Goal: Task Accomplishment & Management: Use online tool/utility

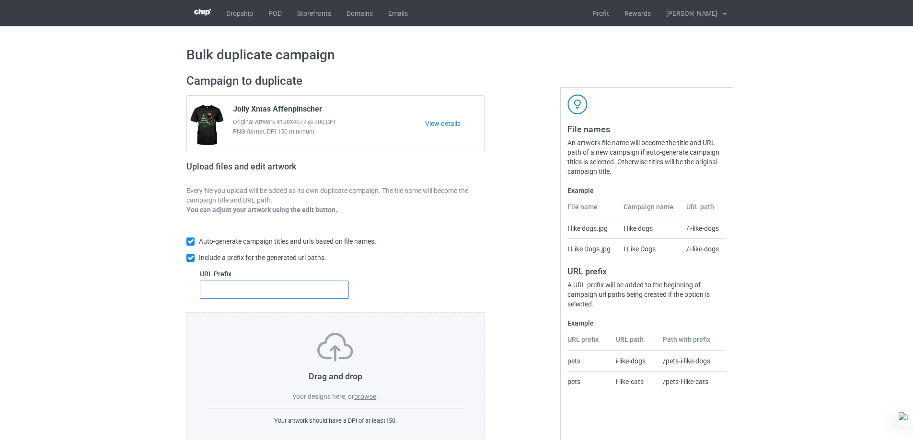
click at [270, 292] on input "text" at bounding box center [274, 290] width 149 height 18
type input "dt-"
click at [362, 396] on label "browse" at bounding box center [365, 397] width 22 height 8
click at [0, 0] on input "browse" at bounding box center [0, 0] width 0 height 0
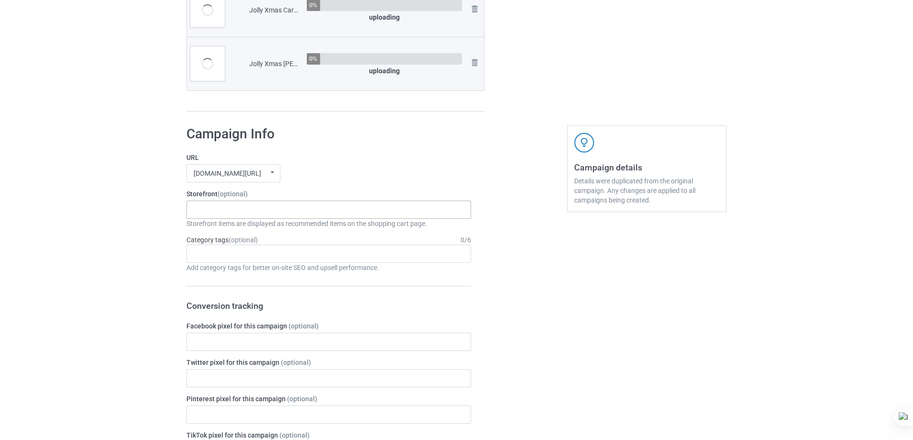
click at [287, 209] on div "Xmas Kinda Dogs Pumpkin Kinda Dogs Goofy Dogs Boot Christmas Dogs Snow Farm Dog…" at bounding box center [328, 210] width 285 height 18
drag, startPoint x: 282, startPoint y: 63, endPoint x: 241, endPoint y: 64, distance: 41.7
click at [241, 64] on tr "Jolly Xmas Carolina Dingo.png 0% uploading Remove file" at bounding box center [335, 64] width 297 height 54
copy tr "Jolly Xmas"
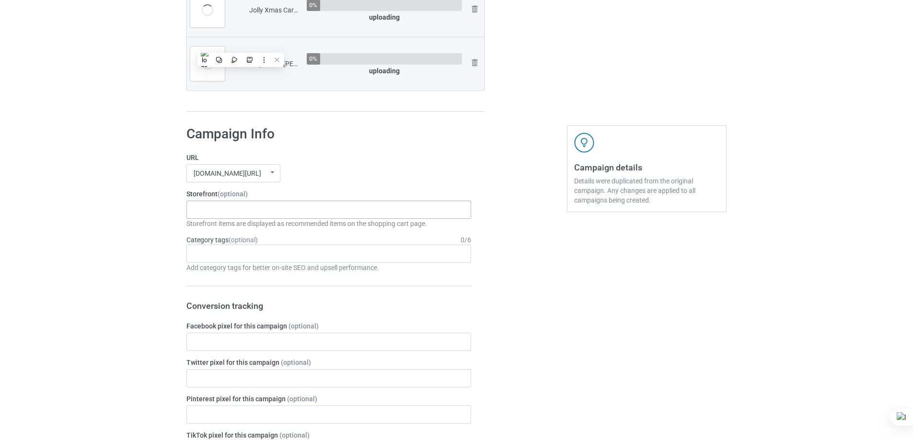
click at [225, 207] on div "Xmas Kinda Dogs Pumpkin Kinda Dogs Goofy Dogs Boot Christmas Dogs Snow Farm Dog…" at bounding box center [328, 210] width 285 height 18
paste input "Jolly Xmas"
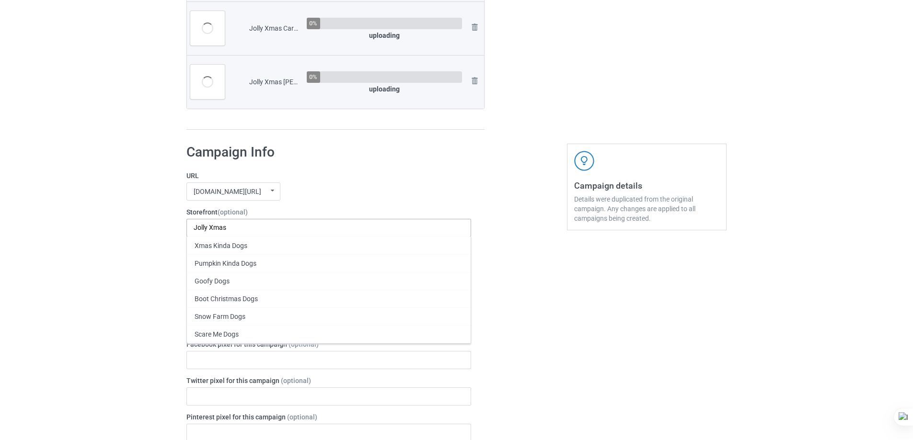
scroll to position [2878, 0]
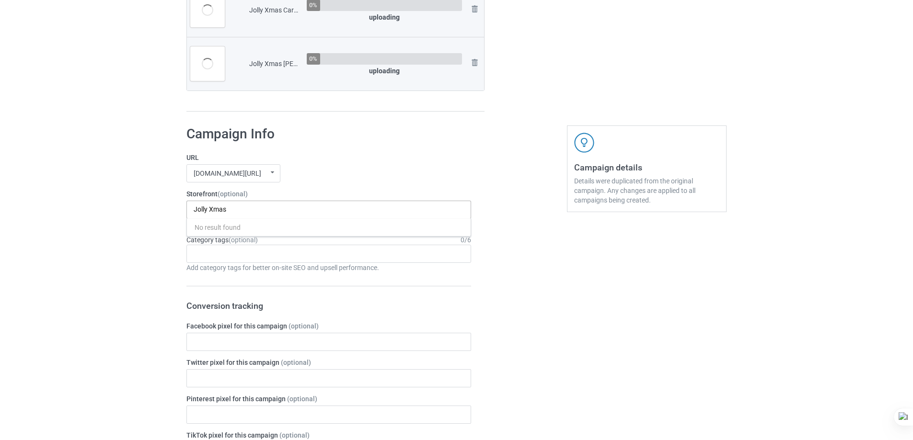
type input "Jolly Xmas"
drag, startPoint x: 256, startPoint y: 209, endPoint x: 209, endPoint y: 208, distance: 47.5
click at [209, 208] on div "Jolly Xmas No result found" at bounding box center [328, 210] width 285 height 18
drag, startPoint x: 210, startPoint y: 210, endPoint x: 282, endPoint y: 210, distance: 71.9
click at [282, 210] on div "Jolly Xmas No result found" at bounding box center [328, 210] width 285 height 18
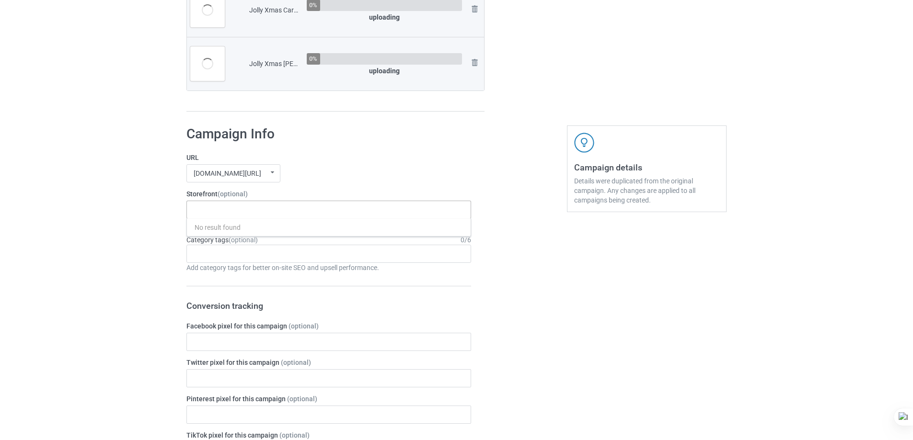
scroll to position [3042, 0]
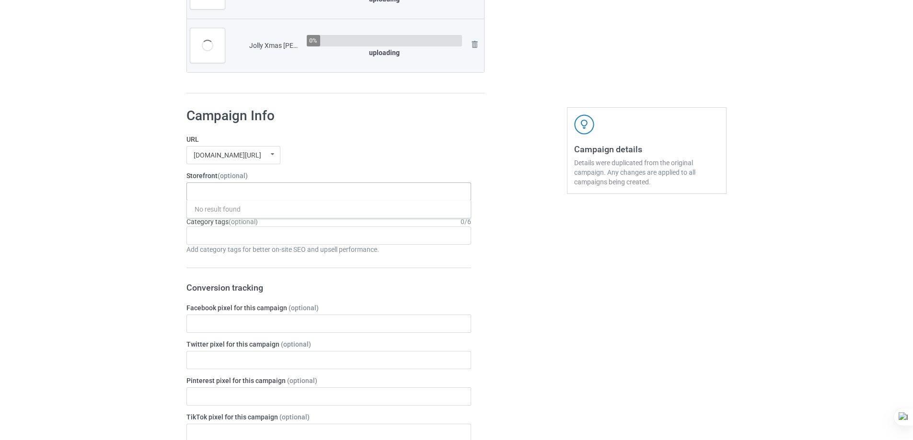
paste input "Jolly Xmas"
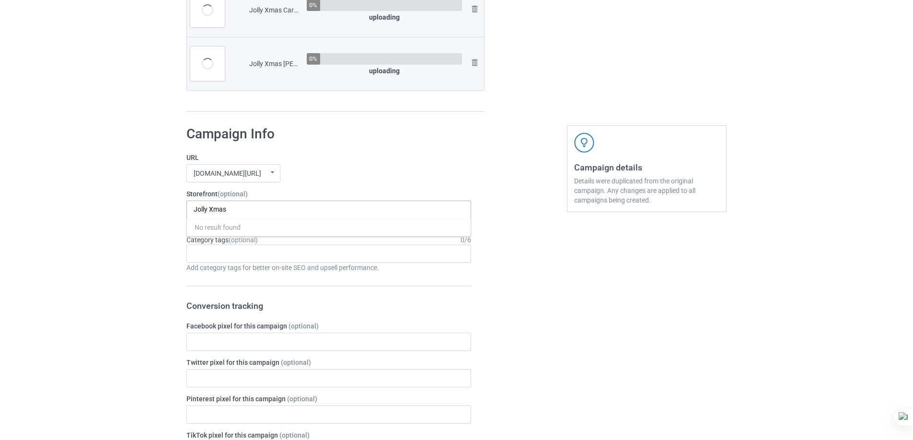
scroll to position [0, 0]
type input "Jolly Xmas"
click at [247, 228] on div "Jolly Xmas" at bounding box center [329, 228] width 284 height 18
click at [408, 172] on div "mangtee.com/ undefined/ mangtee.com/ undefined/ fami-tee.com/ teechip.com/ 5a13…" at bounding box center [328, 173] width 285 height 18
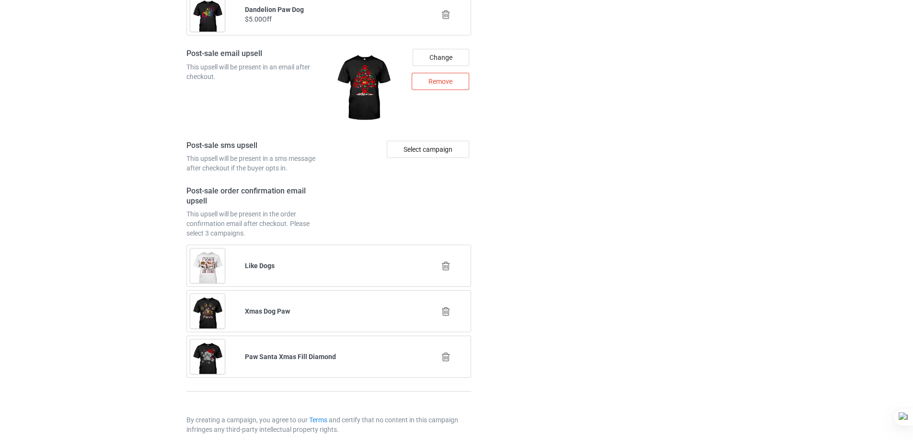
scroll to position [4690, 0]
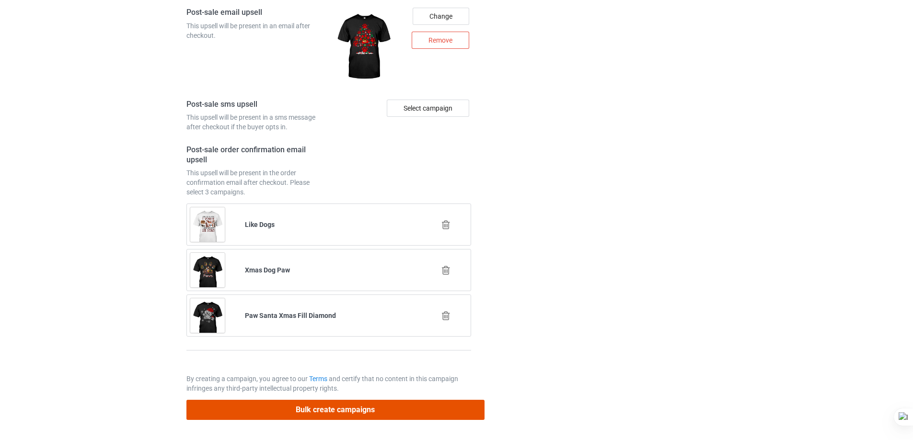
click at [364, 407] on button "Bulk create campaigns" at bounding box center [335, 410] width 298 height 20
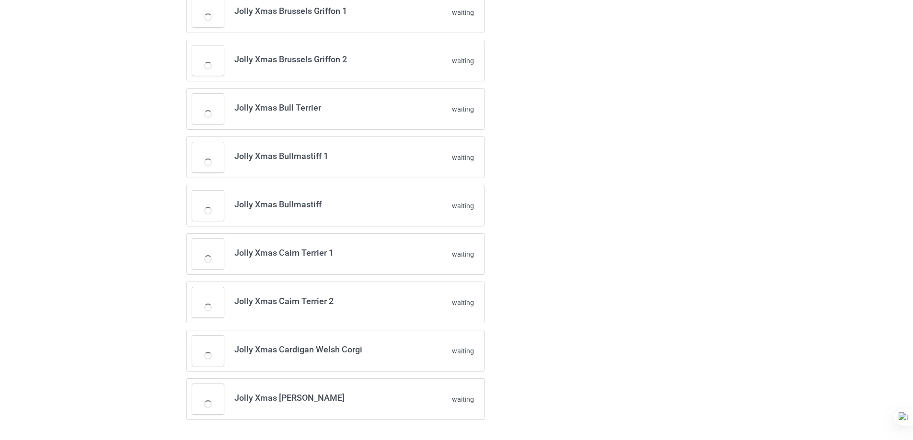
scroll to position [1971, 0]
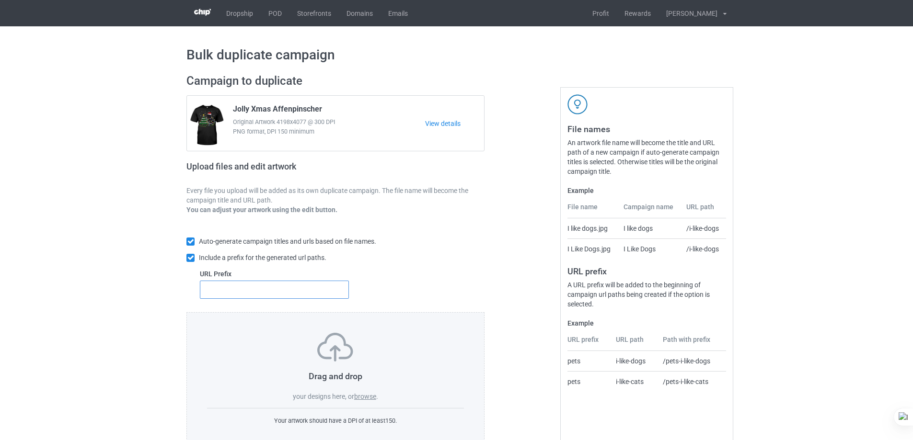
click at [271, 291] on input "text" at bounding box center [274, 290] width 149 height 18
type input "dt-"
click at [369, 396] on label "browse" at bounding box center [365, 397] width 22 height 8
click at [0, 0] on input "browse" at bounding box center [0, 0] width 0 height 0
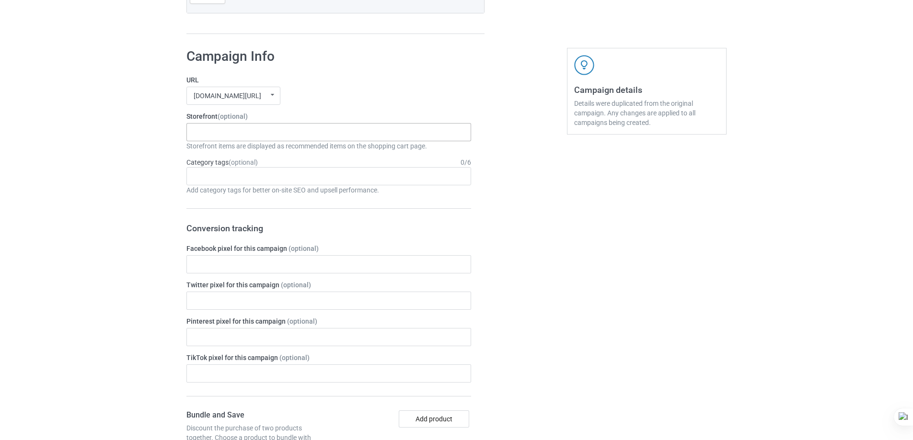
scroll to position [2883, 0]
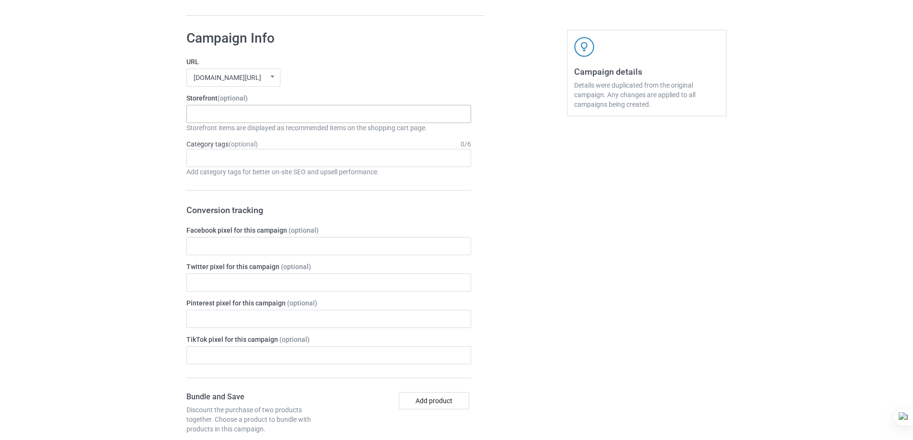
click at [315, 118] on div "Xmas Kinda Dogs Pumpkin Kinda Dogs Goofy Dogs Boot Christmas Dogs Snow Farm Dog…" at bounding box center [328, 114] width 285 height 18
paste input "Jolly Xmas"
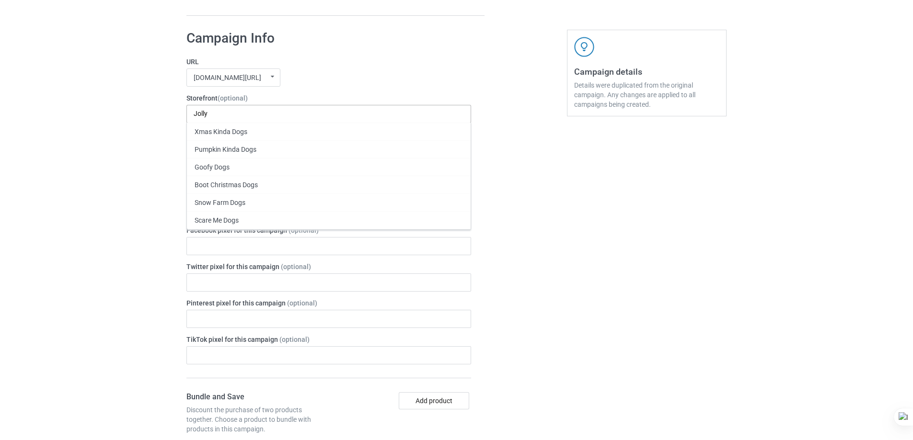
scroll to position [0, 0]
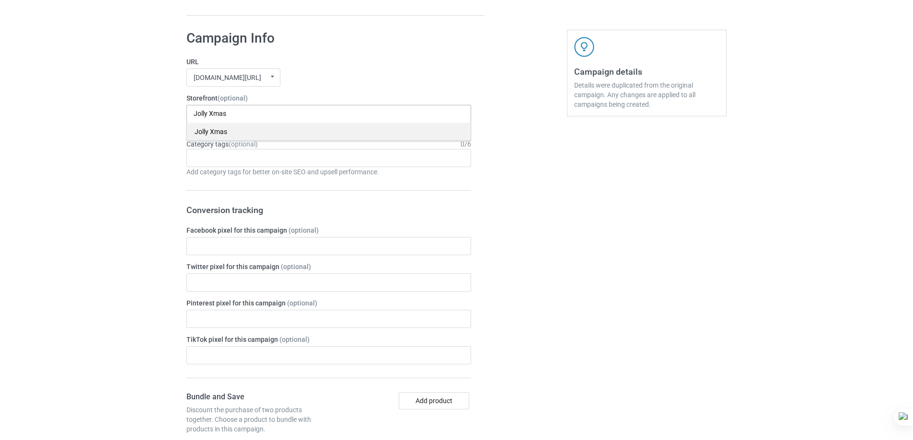
type input "Jolly Xmas"
click at [243, 136] on div "Jolly Xmas" at bounding box center [329, 132] width 284 height 18
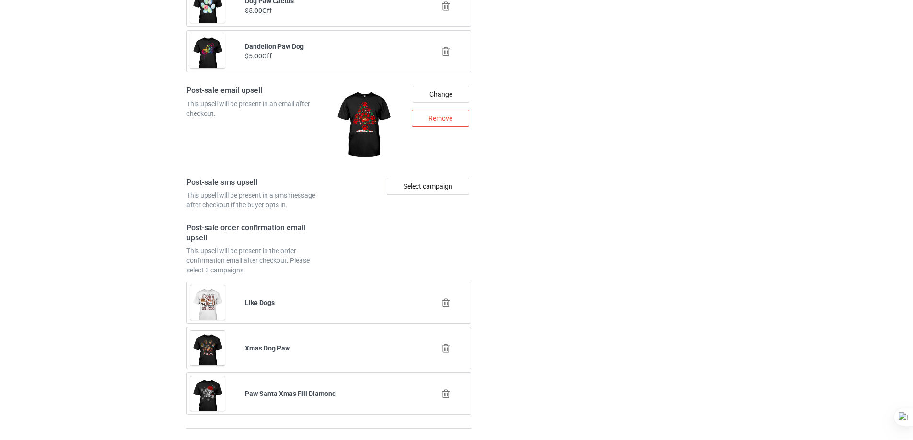
scroll to position [4594, 0]
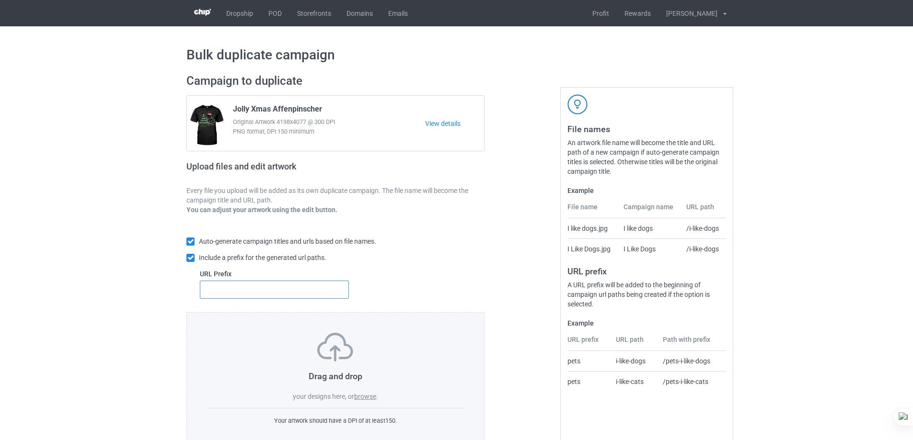
click at [255, 290] on input "text" at bounding box center [274, 290] width 149 height 18
type input "dt-"
click at [363, 396] on label "browse" at bounding box center [365, 397] width 22 height 8
click at [0, 0] on input "browse" at bounding box center [0, 0] width 0 height 0
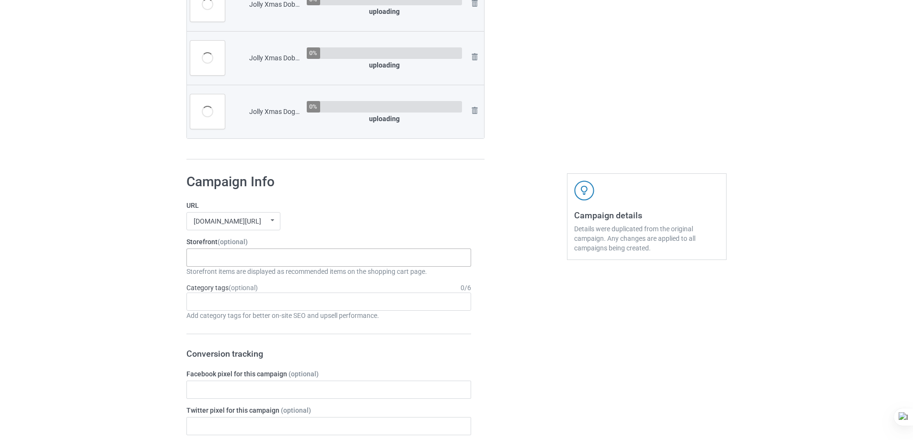
scroll to position [2757, 0]
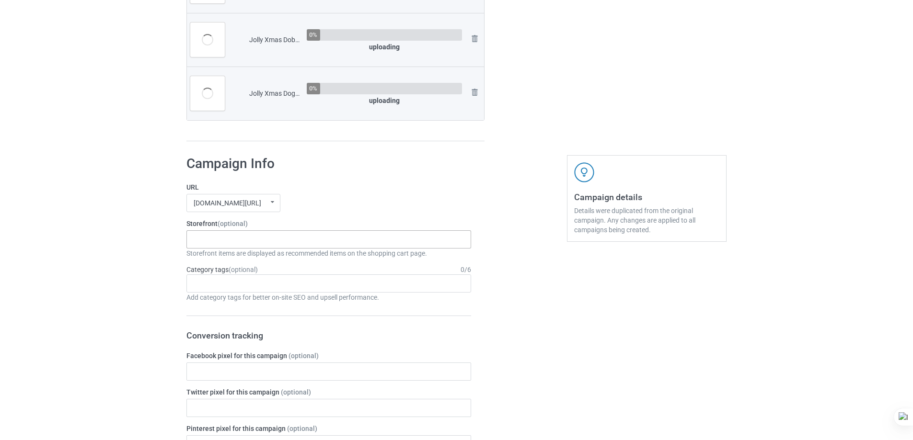
click at [300, 249] on div "Xmas Kinda Dogs Pumpkin Kinda Dogs Goofy Dogs Boot Christmas Dogs Snow Farm Dog…" at bounding box center [328, 240] width 285 height 18
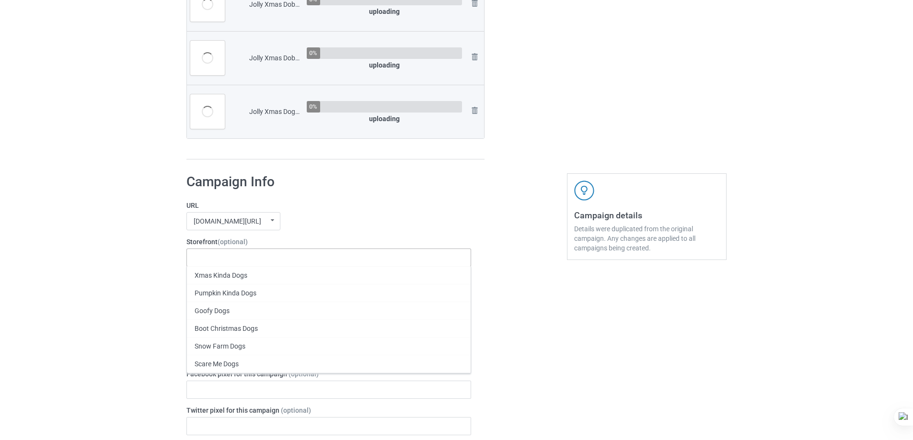
paste input "Jolly Xmas"
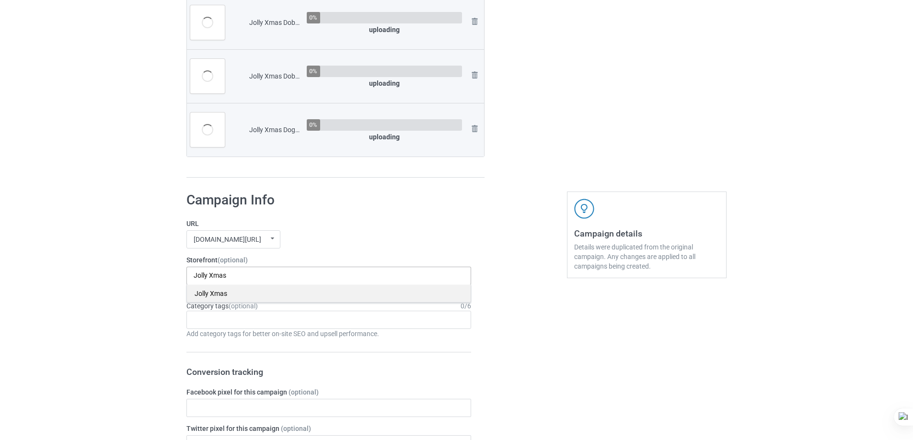
scroll to position [2793, 0]
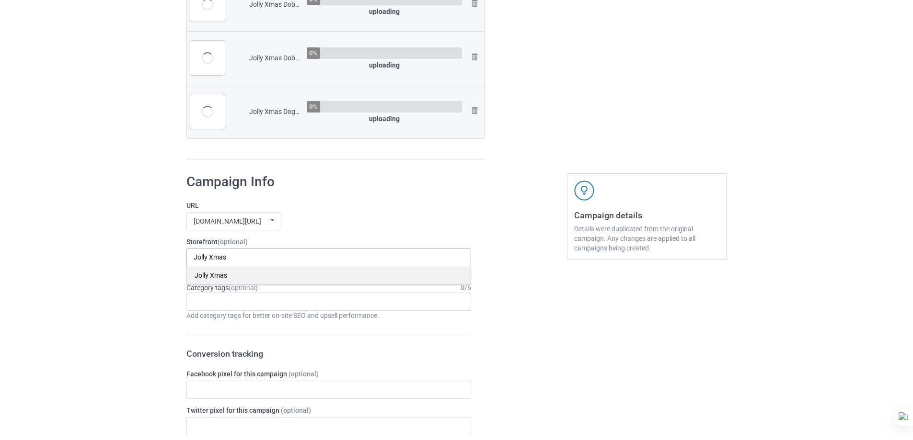
type input "Jolly Xmas"
click at [239, 277] on div "Jolly Xmas" at bounding box center [329, 276] width 284 height 18
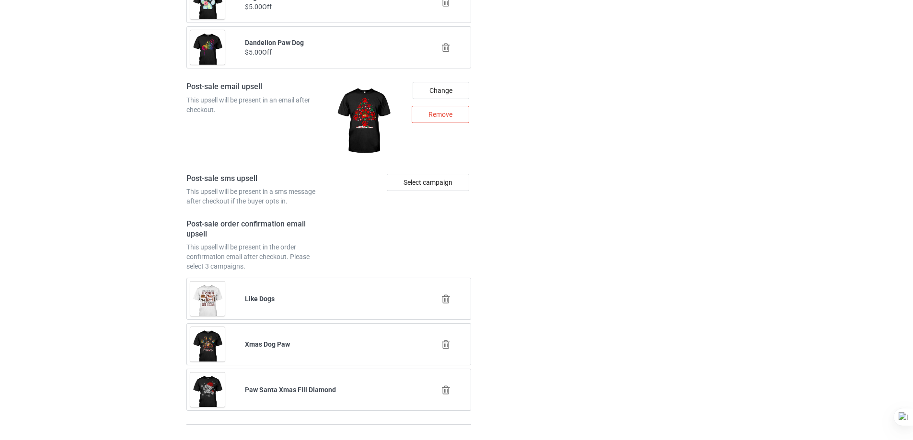
scroll to position [4690, 0]
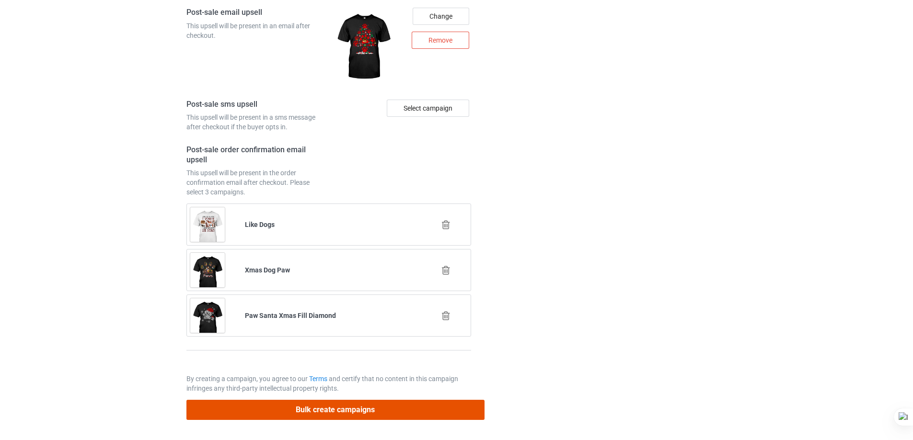
click at [341, 411] on button "Bulk create campaigns" at bounding box center [335, 410] width 298 height 20
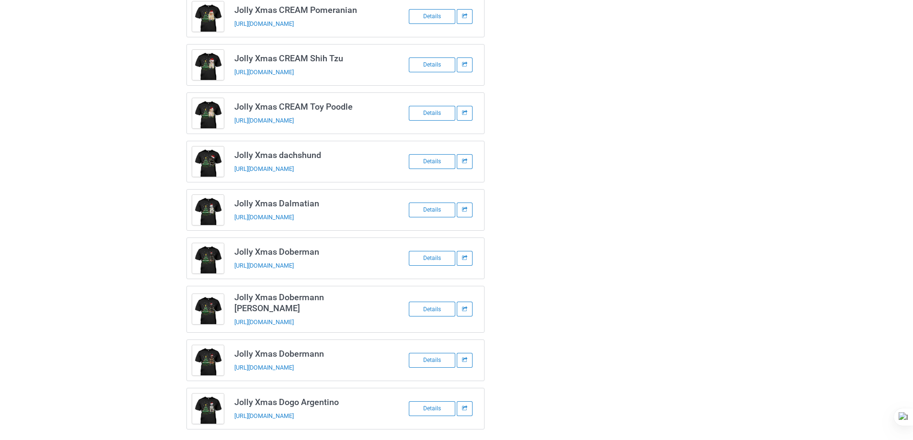
scroll to position [2010, 0]
